Goal: Information Seeking & Learning: Learn about a topic

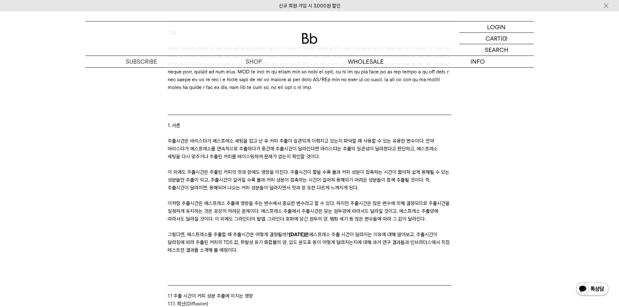
scroll to position [455, 0]
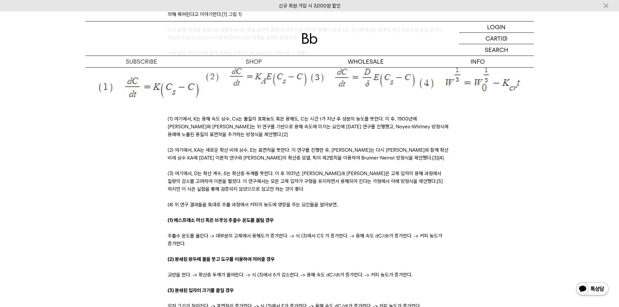
scroll to position [1007, 0]
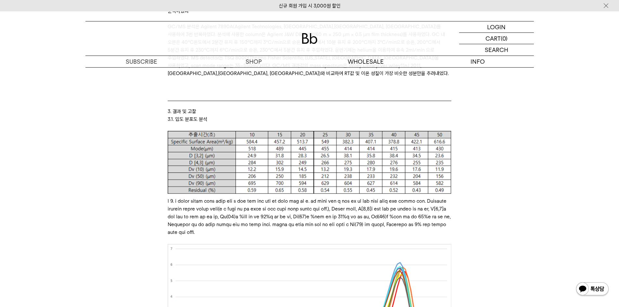
scroll to position [3605, 0]
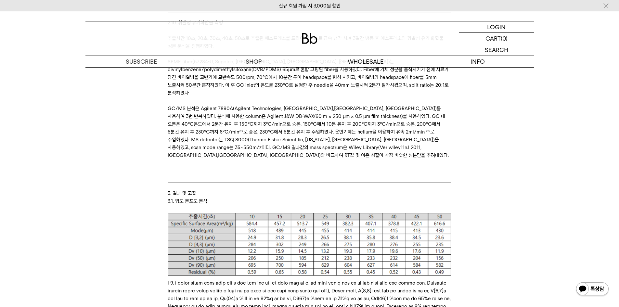
click at [116, 178] on div "초록 1. 서론 추출시간은 바리스타가 에스프레소 세팅을 잡고 난 후 커피 추출이 일관되게 이뤄지고 있는지 파악할 때 사용할 수 있는 유용한 변…" at bounding box center [309, 82] width 435 height 7032
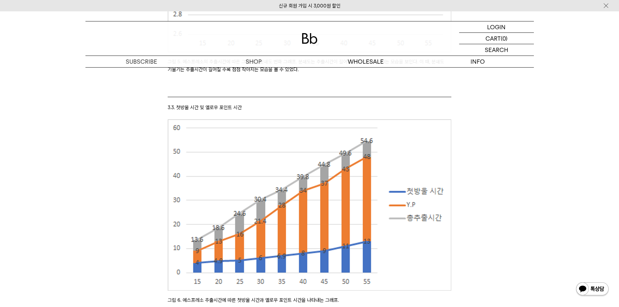
scroll to position [4417, 0]
